Goal: Communication & Community: Answer question/provide support

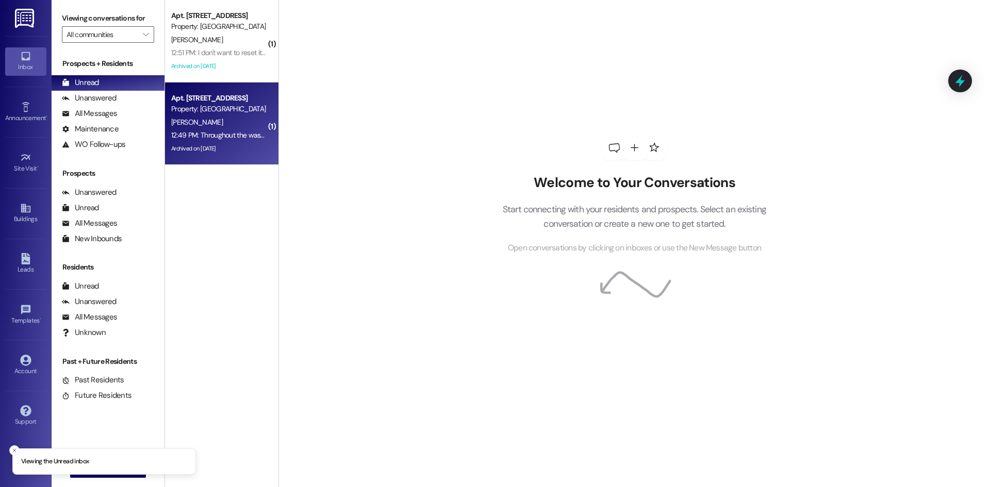
click at [249, 146] on div "Archived on [DATE]" at bounding box center [218, 148] width 97 height 13
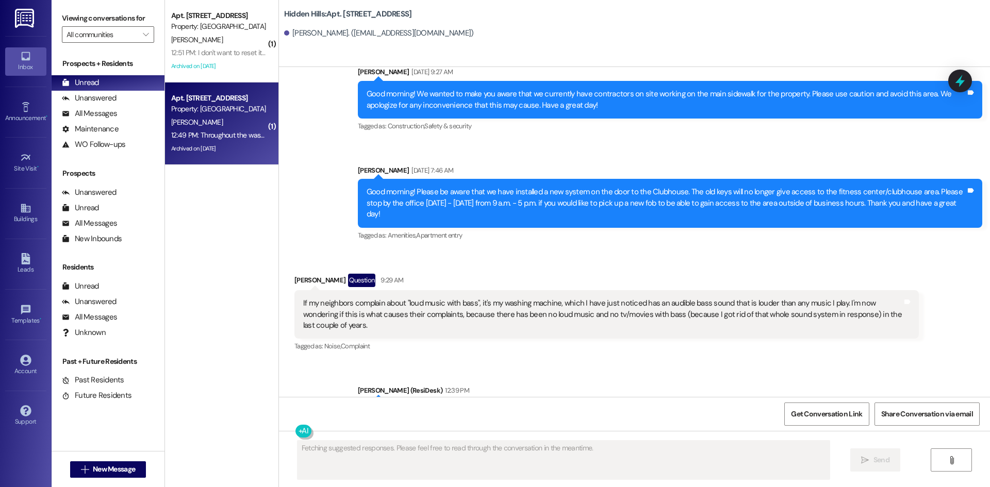
scroll to position [16446, 0]
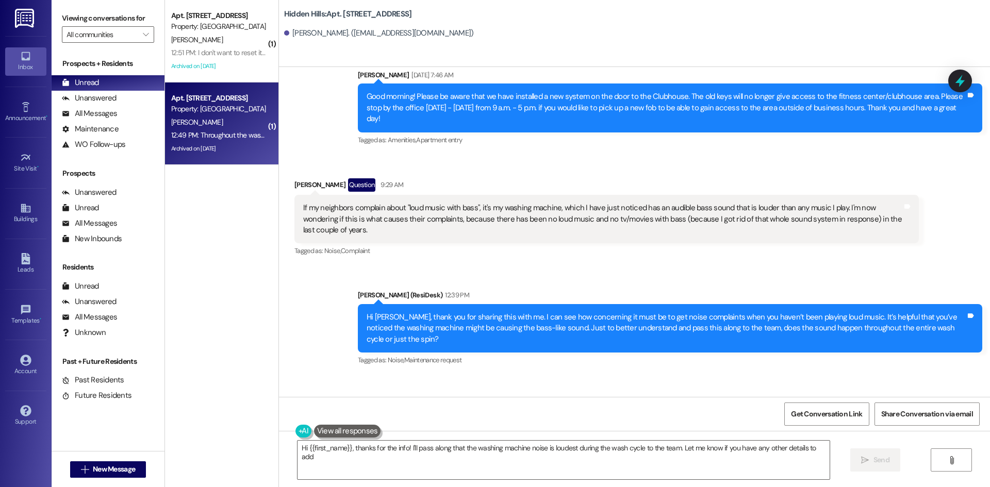
type textarea "Hi {{first_name}}, thanks for the info! I'll pass along that the washing machin…"
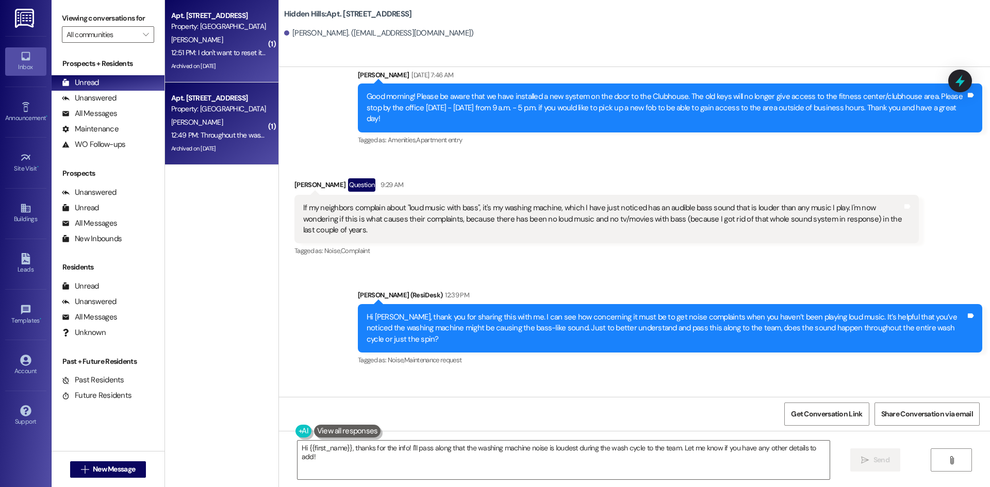
click at [219, 27] on div "Property: [GEOGRAPHIC_DATA]" at bounding box center [218, 26] width 95 height 11
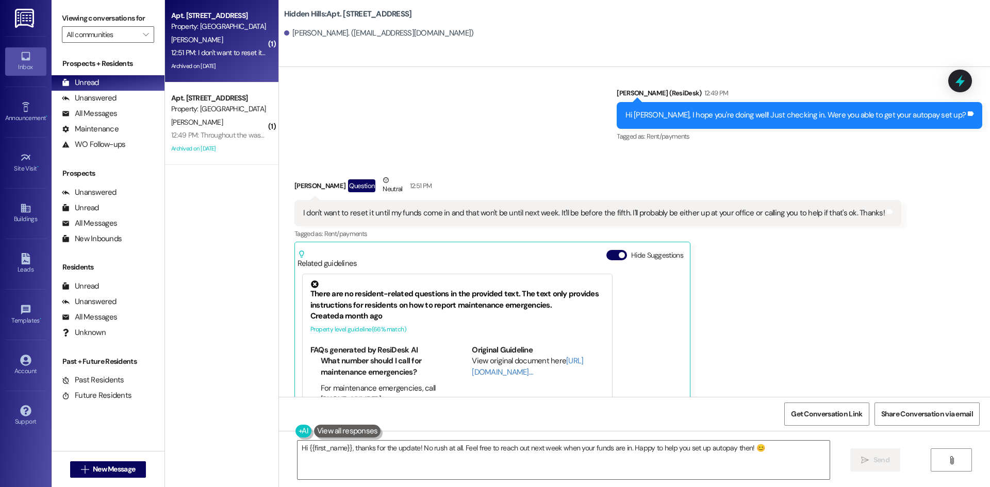
scroll to position [11222, 0]
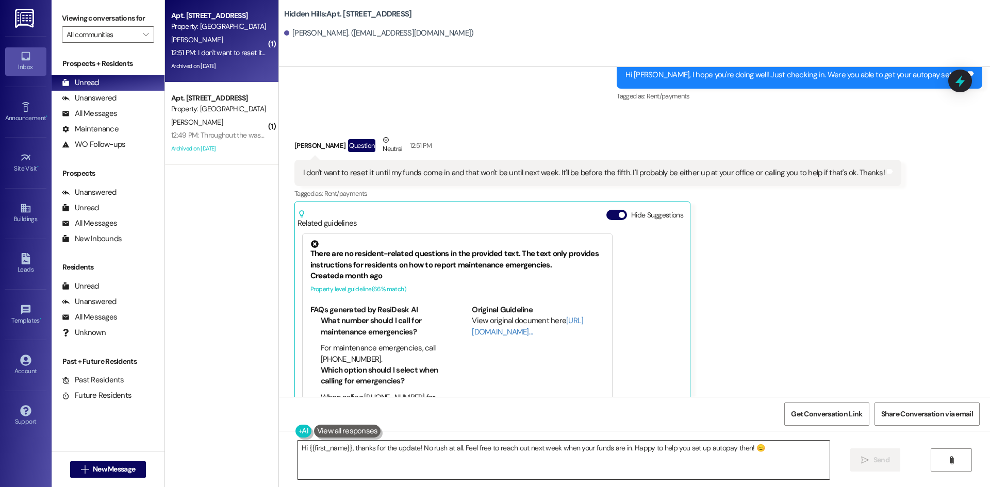
click at [681, 464] on textarea "Hi {{first_name}}, thanks for the update! No rush at all. Feel free to reach ou…" at bounding box center [564, 460] width 532 height 39
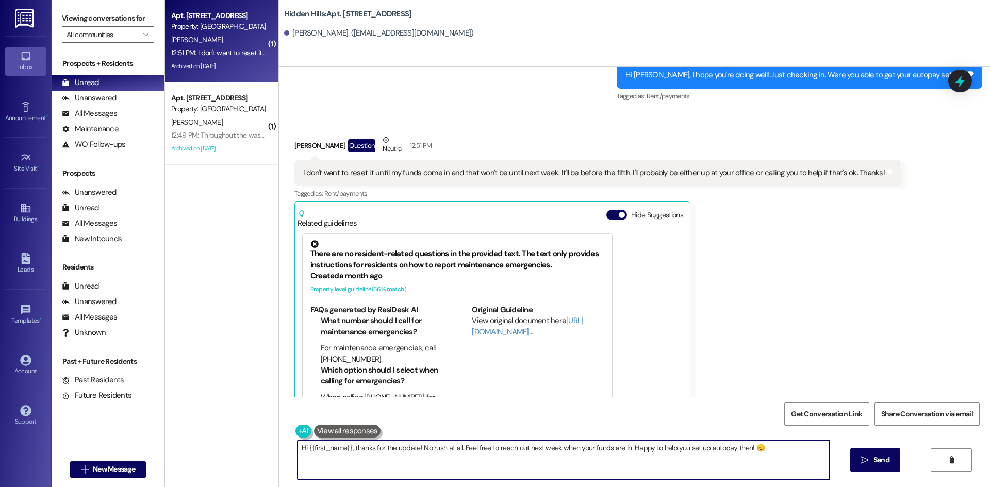
click at [681, 464] on textarea "Hi {{first_name}}, thanks for the update! No rush at all. Feel free to reach ou…" at bounding box center [564, 460] width 532 height 39
type textarea "[PERSON_NAME], that is not a problem at all!"
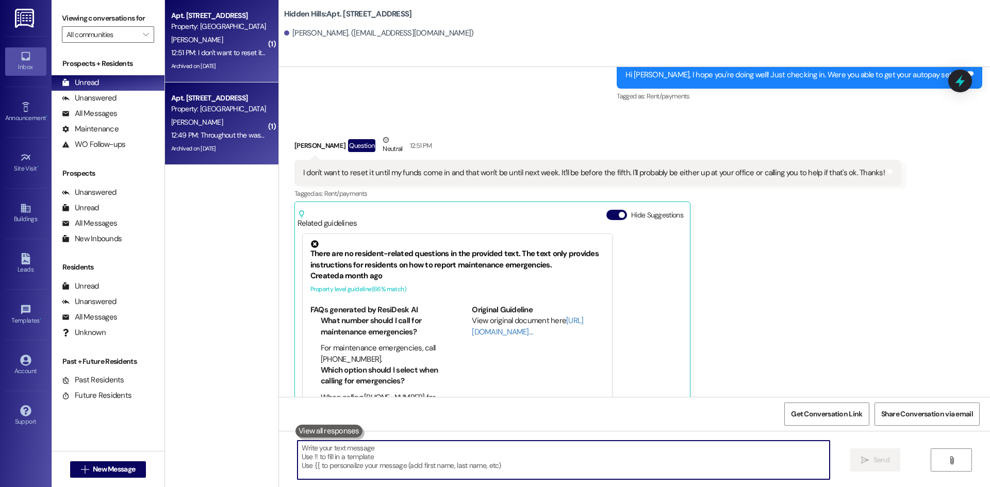
scroll to position [11222, 0]
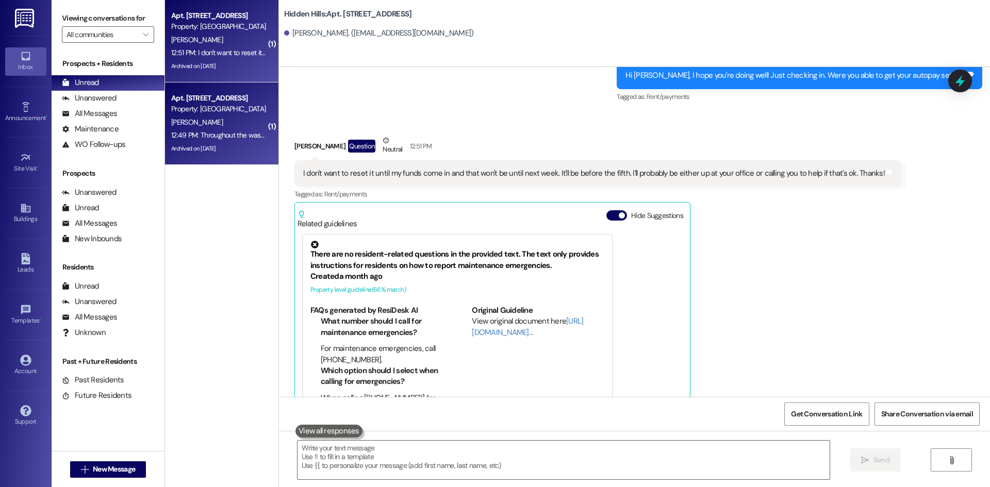
click at [245, 130] on div "12:49 PM: Throughout the wash cycle, it's actually loudest during the wash cycl…" at bounding box center [218, 135] width 97 height 13
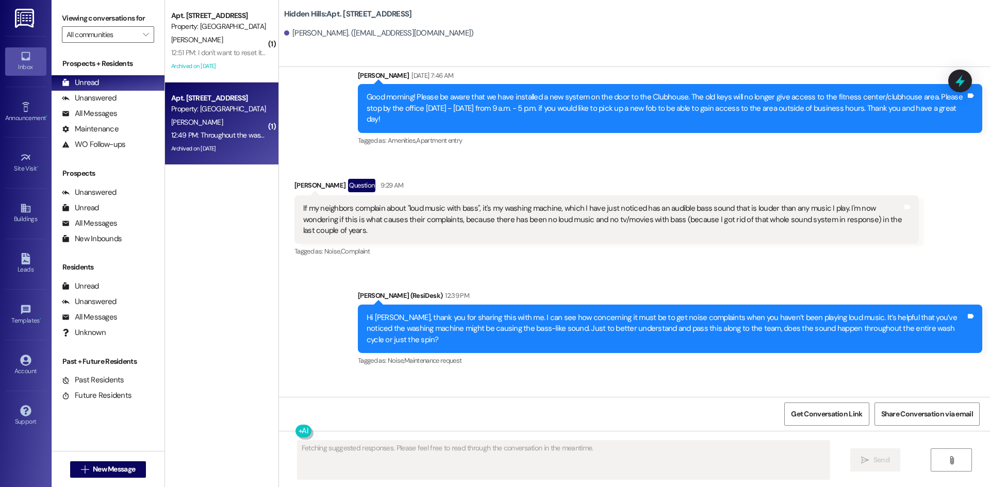
scroll to position [16446, 0]
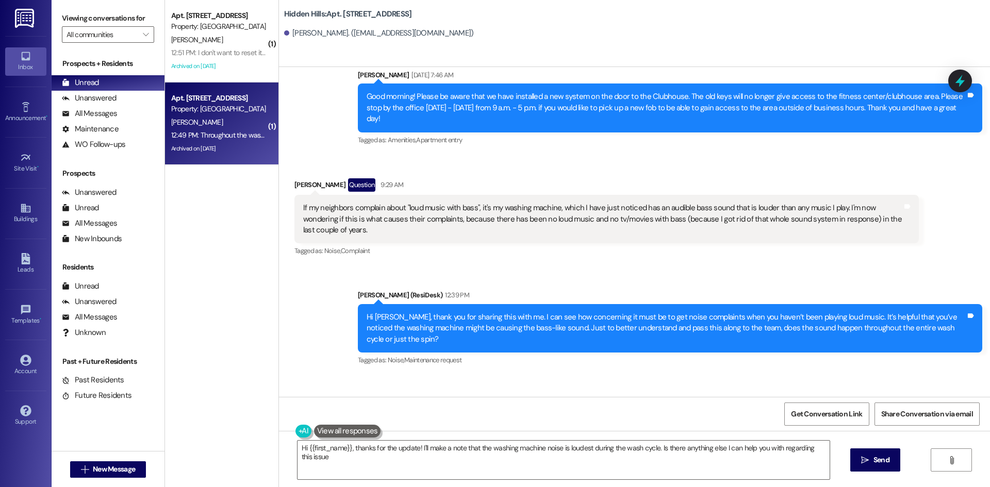
type textarea "Hi {{first_name}}, thanks for the update! I'll make a note that the washing mac…"
